Goal: Task Accomplishment & Management: Complete application form

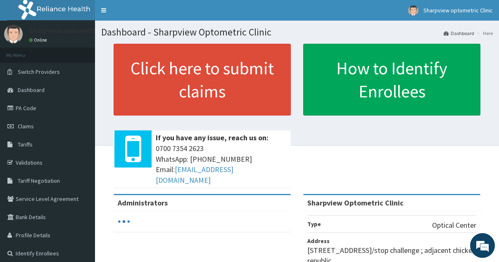
click at [44, 111] on link "PA Code" at bounding box center [47, 108] width 95 height 18
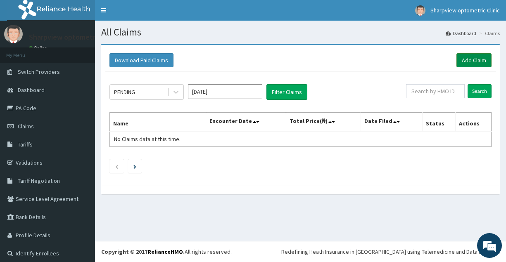
click at [466, 61] on link "Add Claim" at bounding box center [474, 60] width 35 height 14
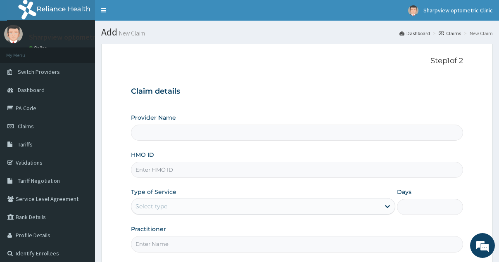
type input "Sharpview Optometric Clinic"
click at [187, 170] on input "HMO ID" at bounding box center [297, 170] width 332 height 16
type input "FSO/10026/A"
click at [191, 202] on div "Select type" at bounding box center [255, 206] width 249 height 13
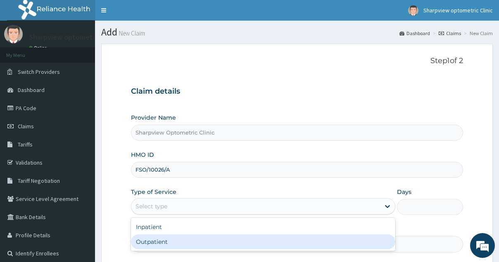
click at [195, 245] on div "Outpatient" at bounding box center [263, 242] width 264 height 15
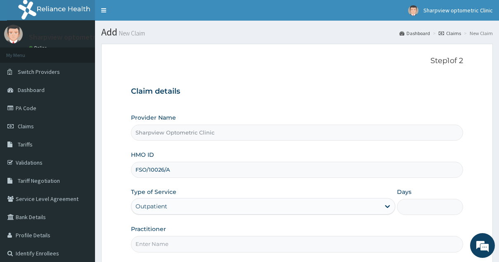
type input "1"
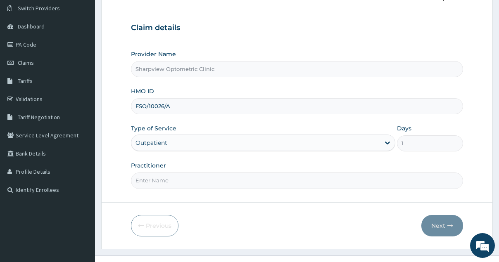
scroll to position [78, 0]
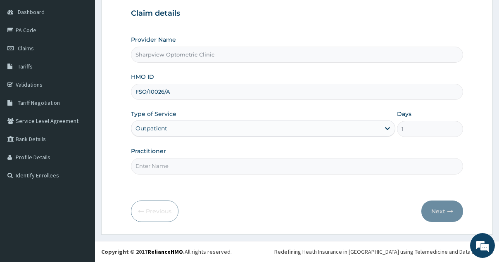
click at [372, 168] on input "Practitioner" at bounding box center [297, 166] width 332 height 16
type input "DR SURPRISE"
click at [436, 205] on button "Next" at bounding box center [443, 211] width 42 height 21
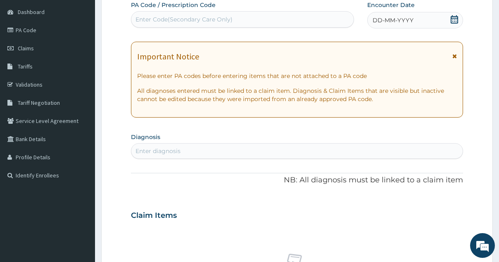
click at [302, 16] on div "Enter Code(Secondary Care Only)" at bounding box center [242, 19] width 222 height 13
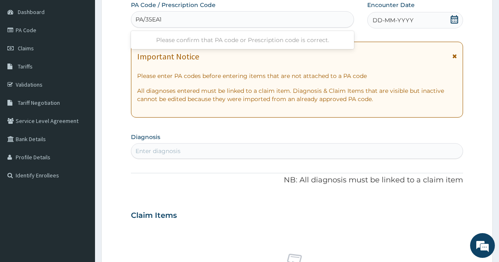
type input "PA/35EA1F"
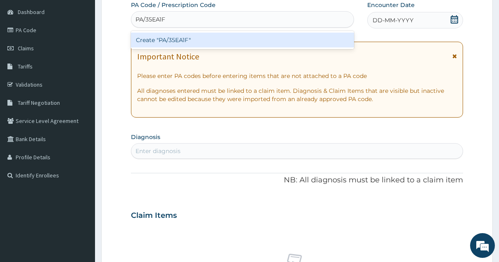
click at [308, 34] on div "Create "PA/35EA1F"" at bounding box center [242, 40] width 223 height 15
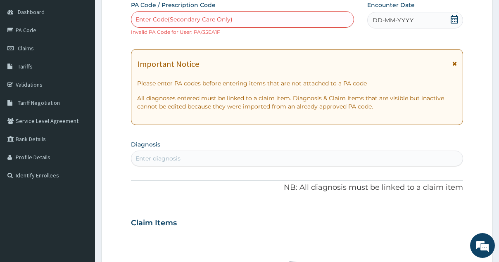
click at [308, 34] on div "Enter Code(Secondary Care Only) Invalid PA Code for User: PA/35EA1F" at bounding box center [242, 23] width 223 height 25
click at [295, 16] on div "Enter Code(Secondary Care Only)" at bounding box center [242, 19] width 222 height 13
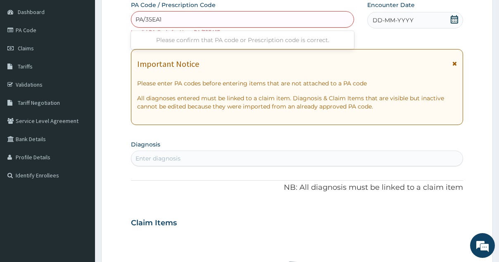
type input "PA/35EA1F"
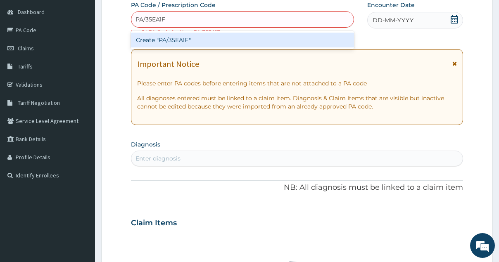
click at [310, 36] on div "Create "PA/35EA1F"" at bounding box center [242, 40] width 223 height 15
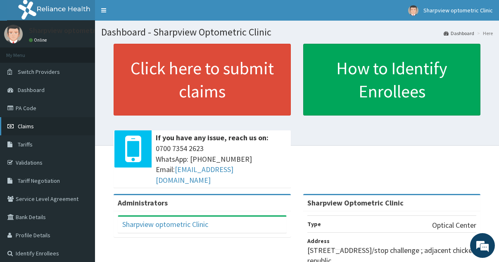
click at [31, 126] on span "Claims" at bounding box center [26, 126] width 16 height 7
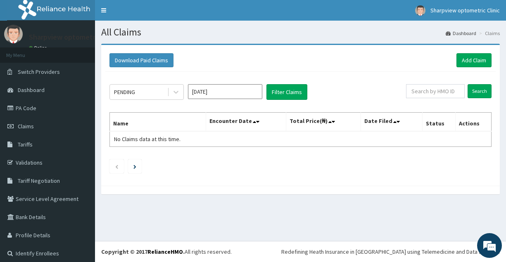
click at [343, 132] on table "Name Encounter Date Total Price(₦) Date Filed Status Actions No Claims data at …" at bounding box center [301, 129] width 382 height 35
click at [473, 85] on input "Search" at bounding box center [480, 91] width 24 height 14
click at [463, 63] on link "Add Claim" at bounding box center [474, 60] width 35 height 14
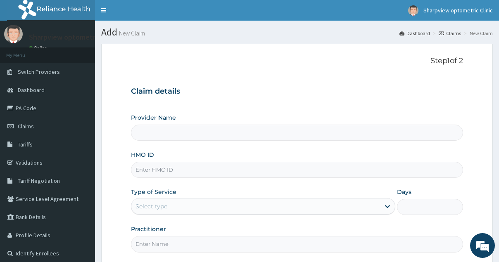
type input "Sharpview Optometric Clinic"
click at [247, 177] on input "HMO ID" at bounding box center [297, 170] width 332 height 16
click at [233, 174] on input "HMO ID" at bounding box center [297, 170] width 332 height 16
type input "FSO/10026/A"
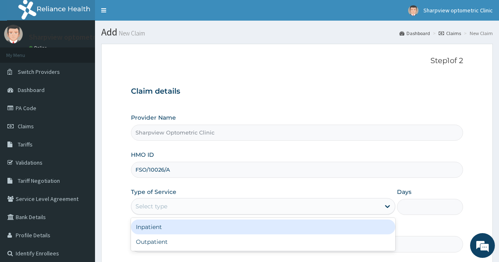
click at [212, 207] on div "Select type" at bounding box center [255, 206] width 249 height 13
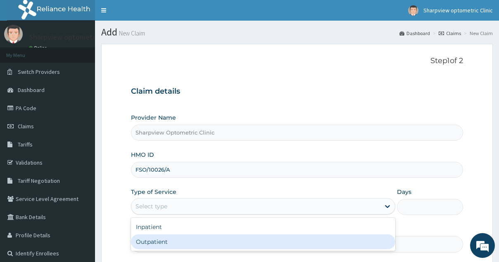
click at [205, 243] on div "Outpatient" at bounding box center [263, 242] width 264 height 15
type input "1"
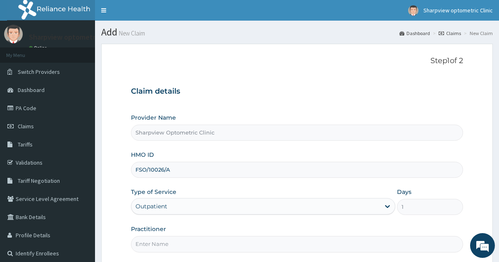
click at [279, 246] on input "Practitioner" at bounding box center [297, 244] width 332 height 16
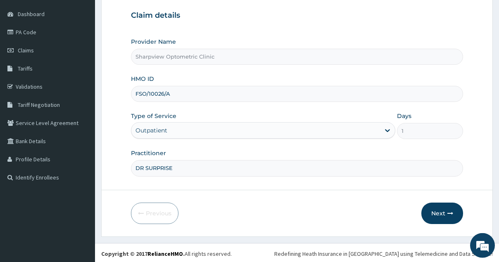
scroll to position [78, 0]
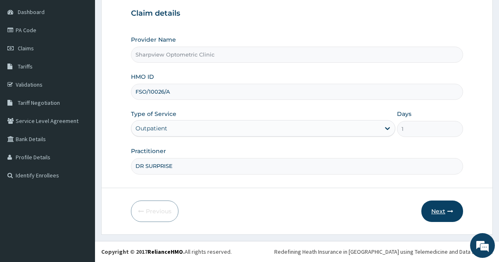
type input "DR SURPRISE"
click at [443, 207] on button "Next" at bounding box center [443, 211] width 42 height 21
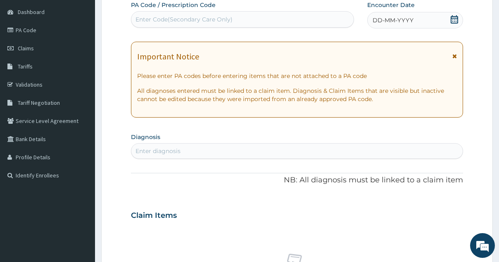
click at [295, 22] on div "Enter Code(Secondary Care Only)" at bounding box center [242, 19] width 222 height 13
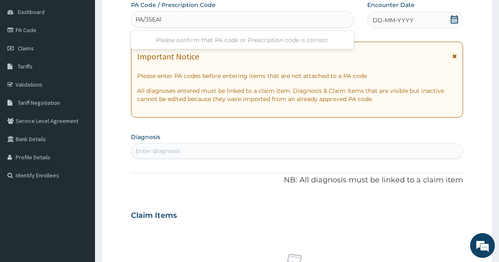
type input "PA/35EA1F"
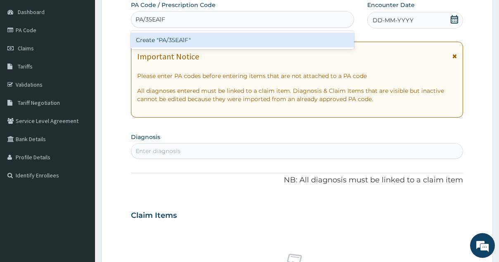
click at [315, 39] on div "Create "PA/35EA1F"" at bounding box center [242, 40] width 223 height 15
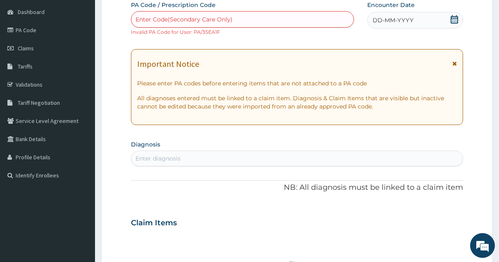
click at [292, 17] on div "Enter Code(Secondary Care Only)" at bounding box center [242, 19] width 222 height 13
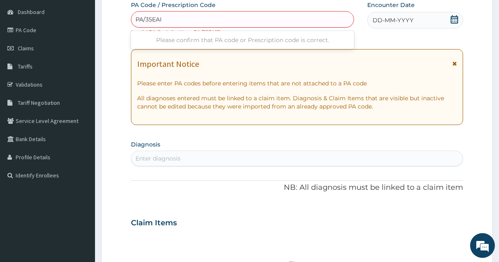
type input "PA/35EAIF"
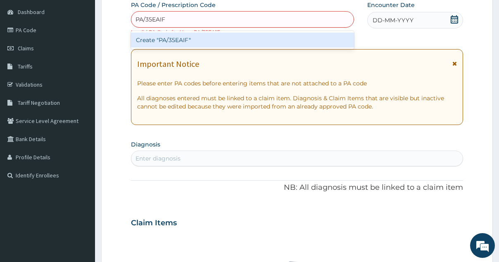
click at [298, 40] on div "Create "PA/35EAIF"" at bounding box center [242, 40] width 223 height 15
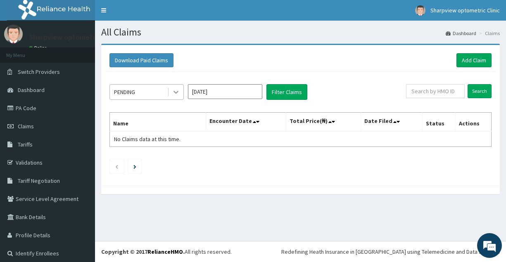
click at [174, 91] on icon at bounding box center [176, 92] width 5 height 3
click at [293, 95] on button "Filter Claims" at bounding box center [287, 92] width 41 height 16
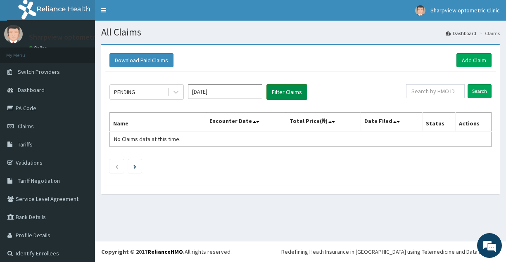
click at [293, 95] on button "Filter Claims" at bounding box center [287, 92] width 41 height 16
click at [176, 92] on icon at bounding box center [176, 92] width 8 height 8
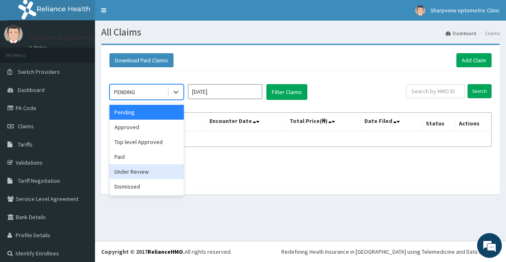
click at [156, 171] on div "Under Review" at bounding box center [147, 171] width 74 height 15
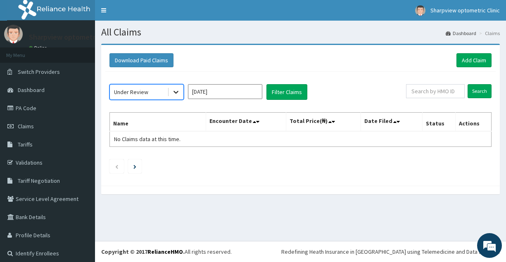
click at [176, 89] on icon at bounding box center [176, 92] width 8 height 8
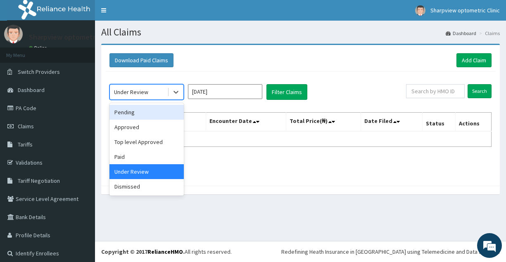
click at [138, 111] on div "Pending" at bounding box center [147, 112] width 74 height 15
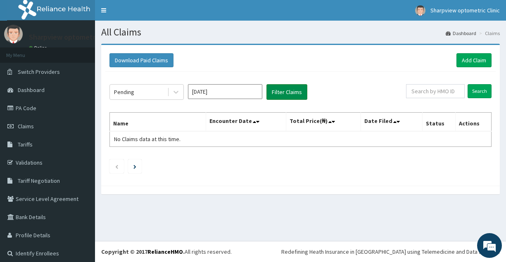
click at [280, 93] on button "Filter Claims" at bounding box center [287, 92] width 41 height 16
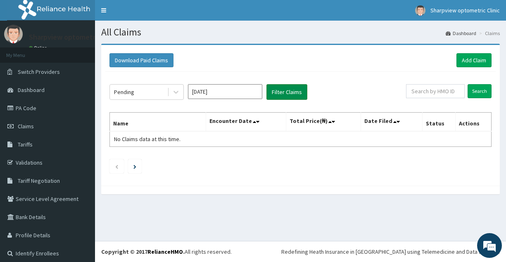
click at [298, 94] on button "Filter Claims" at bounding box center [287, 92] width 41 height 16
drag, startPoint x: 298, startPoint y: 94, endPoint x: 162, endPoint y: 63, distance: 139.4
click at [162, 63] on div "Download Paid Claims Add Claim × Note you can only download claims within a max…" at bounding box center [300, 115] width 399 height 141
click at [40, 107] on link "PA Code" at bounding box center [47, 108] width 95 height 18
